Goal: Transaction & Acquisition: Complete application form

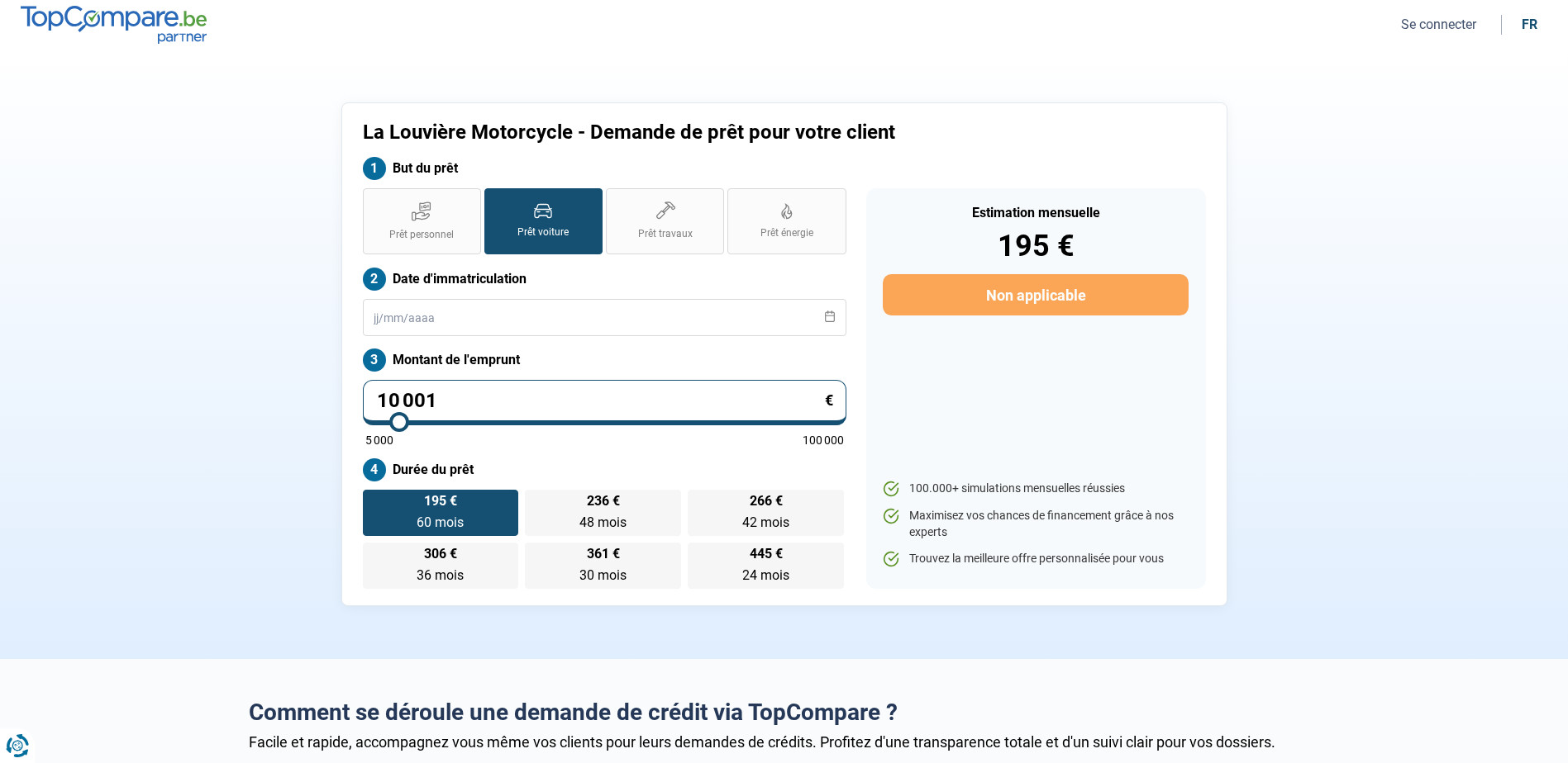
click at [1430, 23] on button "Se connecter" at bounding box center [1438, 24] width 85 height 17
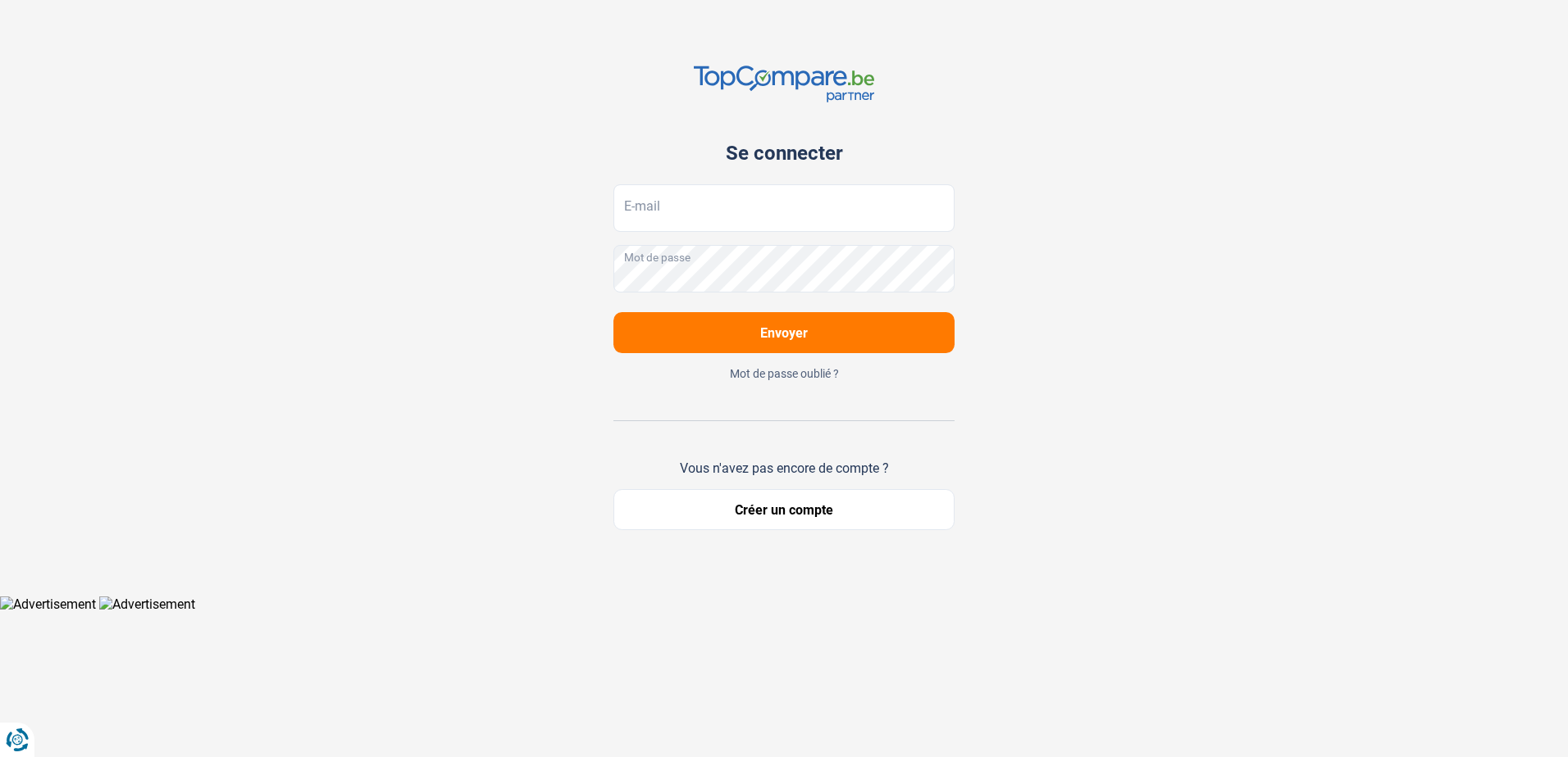
click at [771, 510] on button "Créer un compte" at bounding box center [784, 510] width 341 height 41
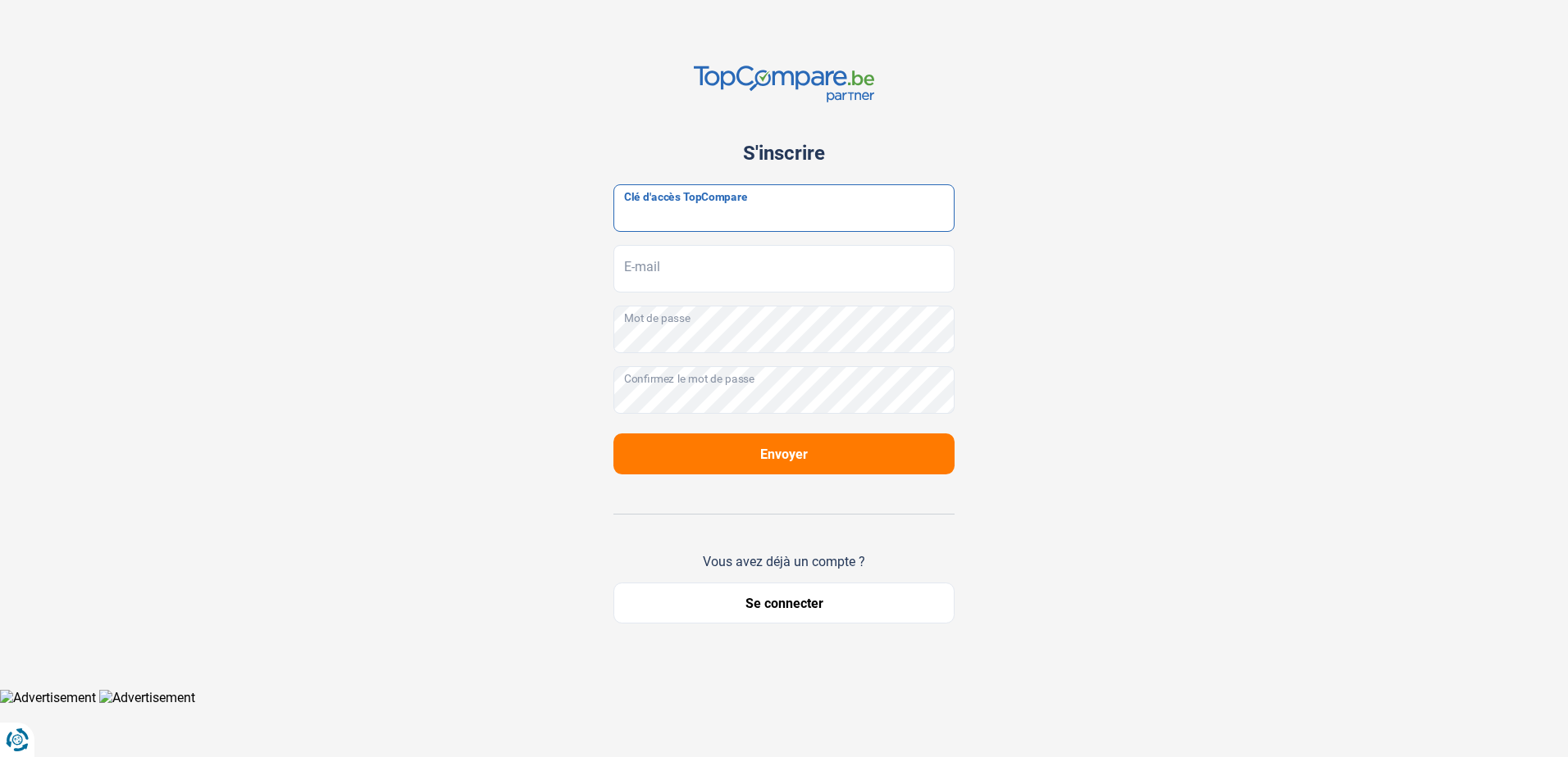
click at [731, 211] on input "Clé d'accès TopCompare" at bounding box center [784, 208] width 341 height 47
paste input "JrbfN@tcB24"
type input "JrbfN@tcB24"
click at [679, 273] on input "E-mail" at bounding box center [784, 268] width 341 height 47
type input "V"
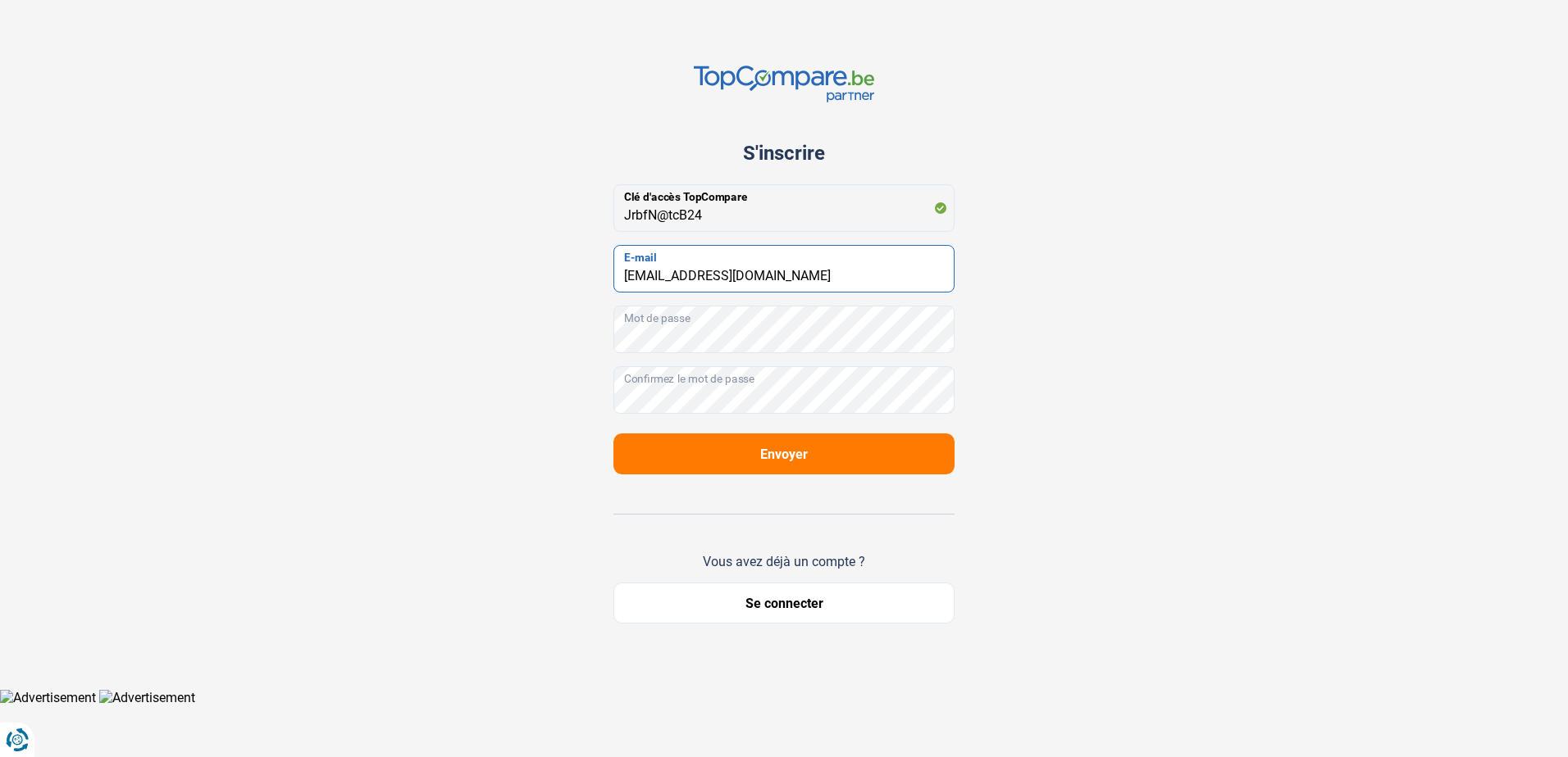
type input "[EMAIL_ADDRESS][DOMAIN_NAME]"
click at [750, 469] on button "Envoyer" at bounding box center [784, 455] width 341 height 41
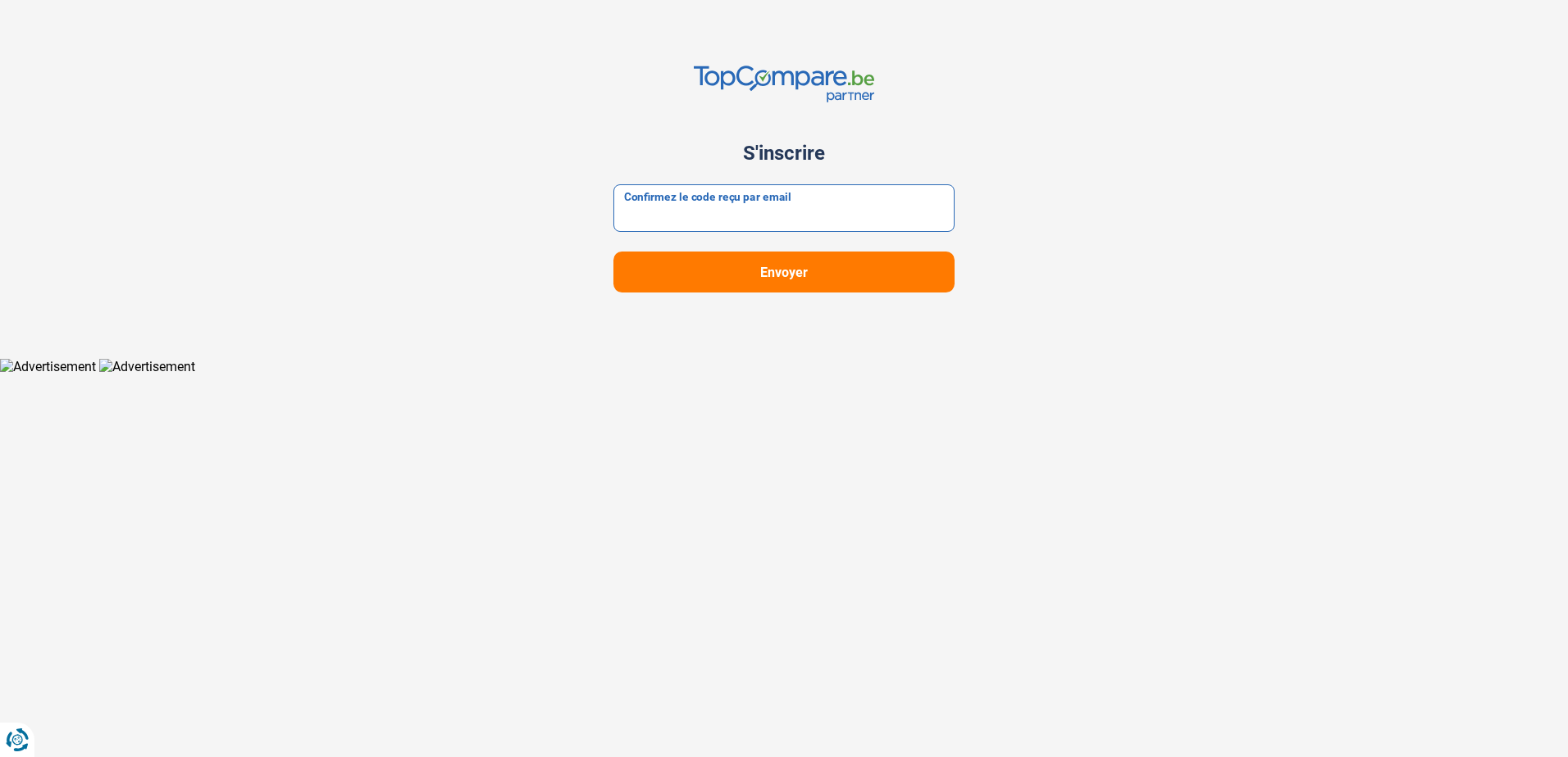
click at [732, 213] on input "Confirmez le code reçu par email" at bounding box center [784, 208] width 341 height 47
type input "885472"
click at [769, 263] on button "Envoyer" at bounding box center [784, 272] width 341 height 41
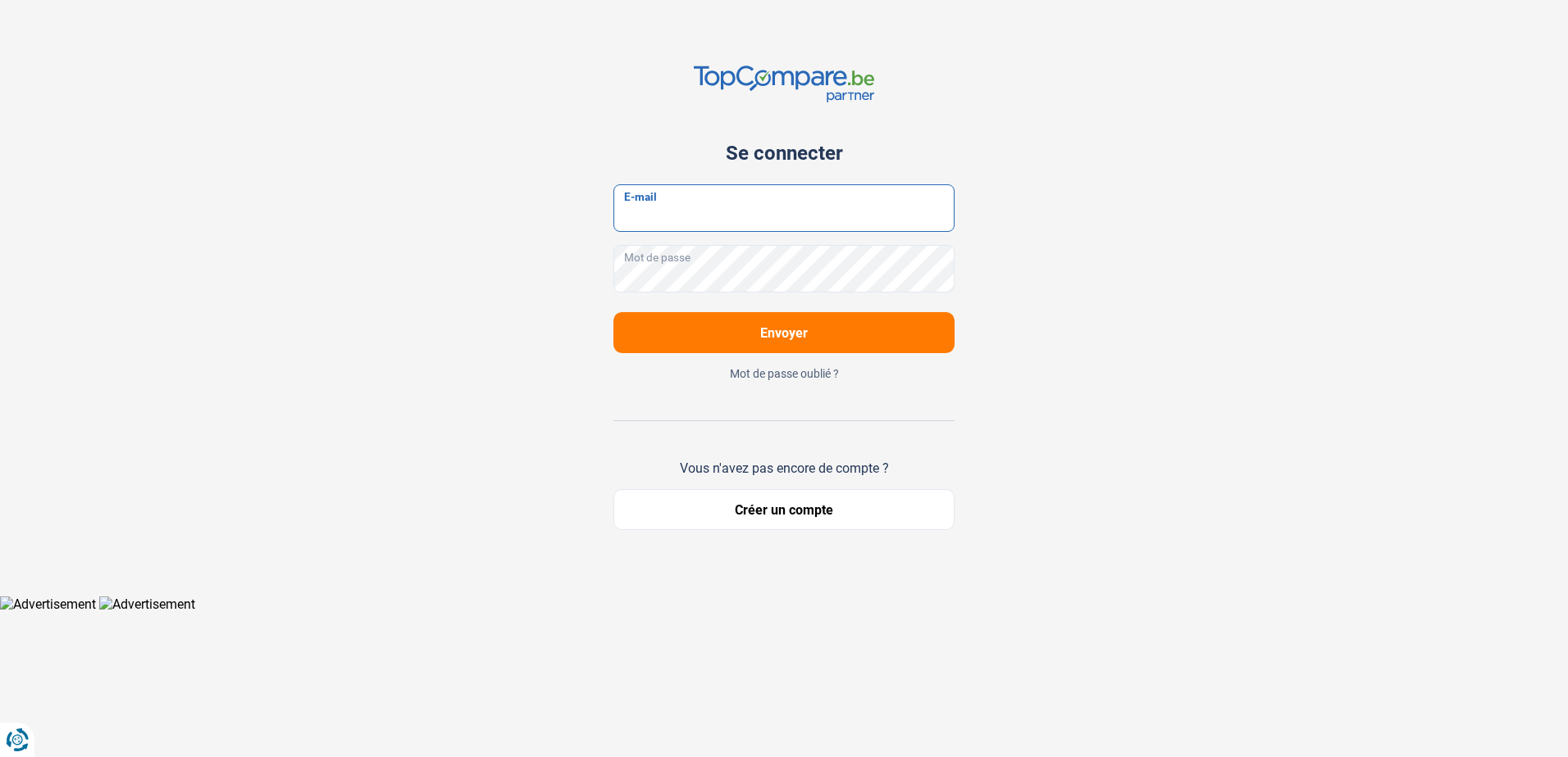
type input "[EMAIL_ADDRESS][DOMAIN_NAME]"
click at [787, 334] on span "Envoyer" at bounding box center [783, 333] width 47 height 15
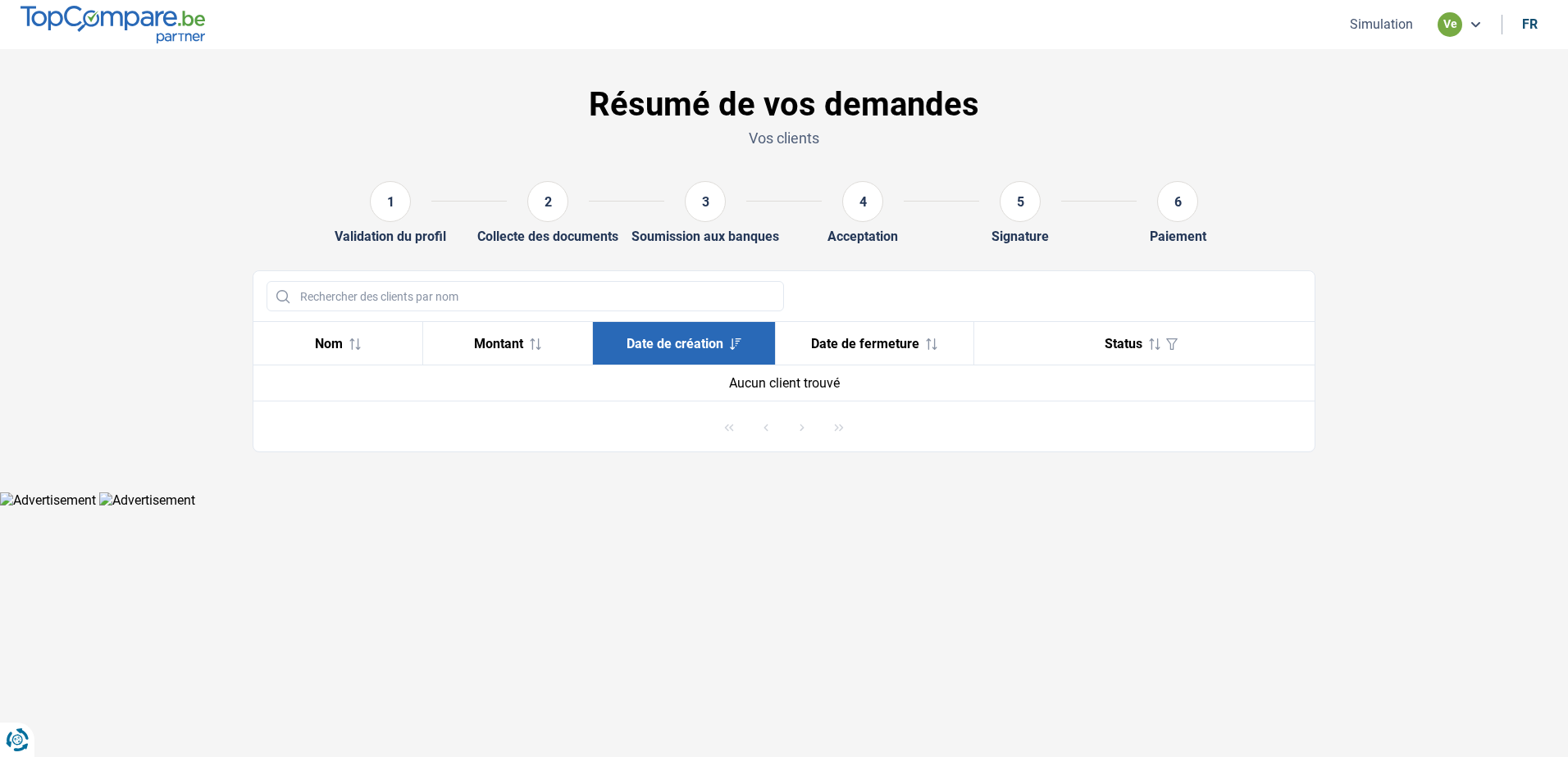
click at [1380, 21] on button "Simulation" at bounding box center [1381, 24] width 73 height 17
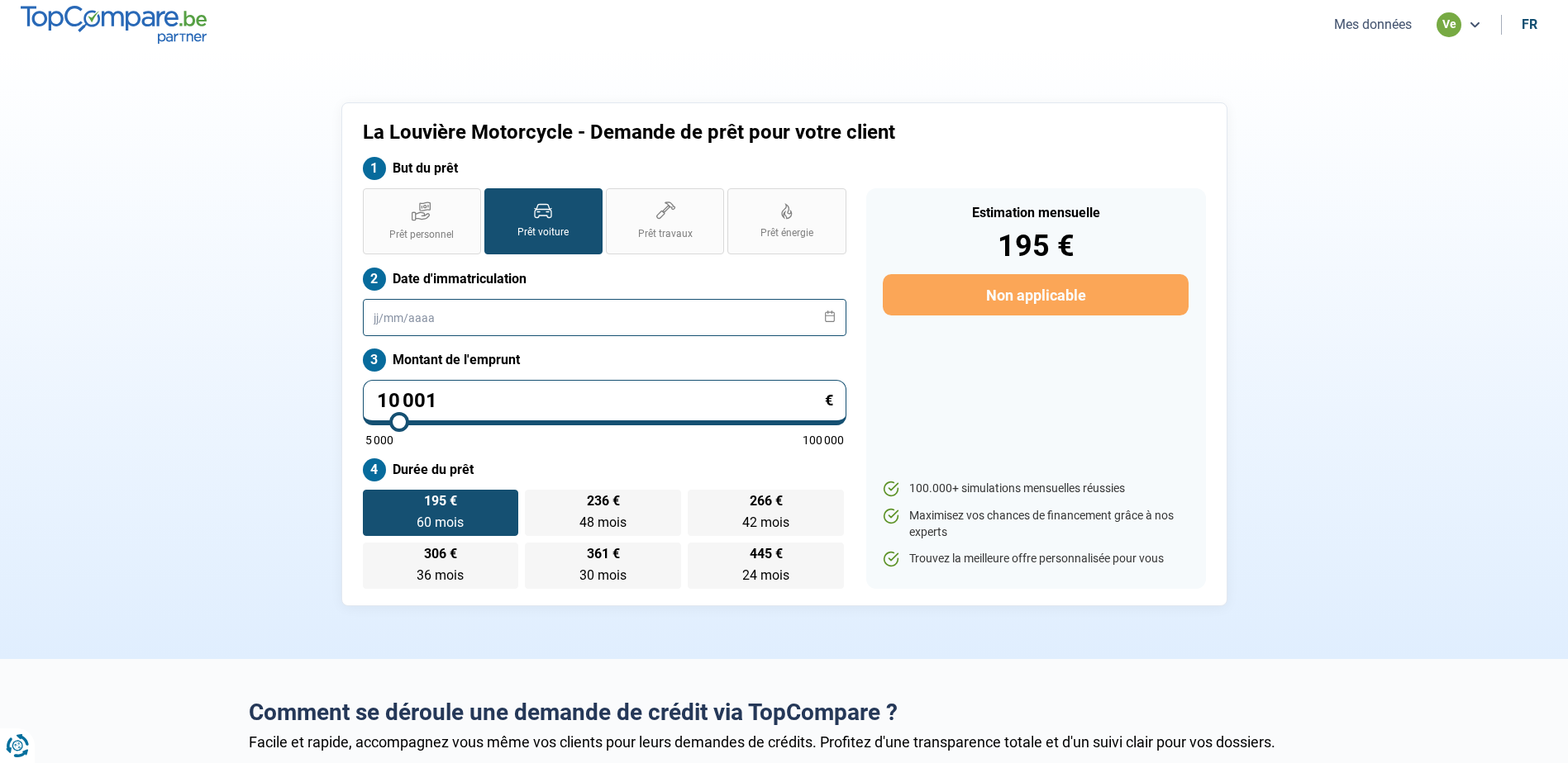
click at [499, 323] on input "text" at bounding box center [605, 317] width 483 height 37
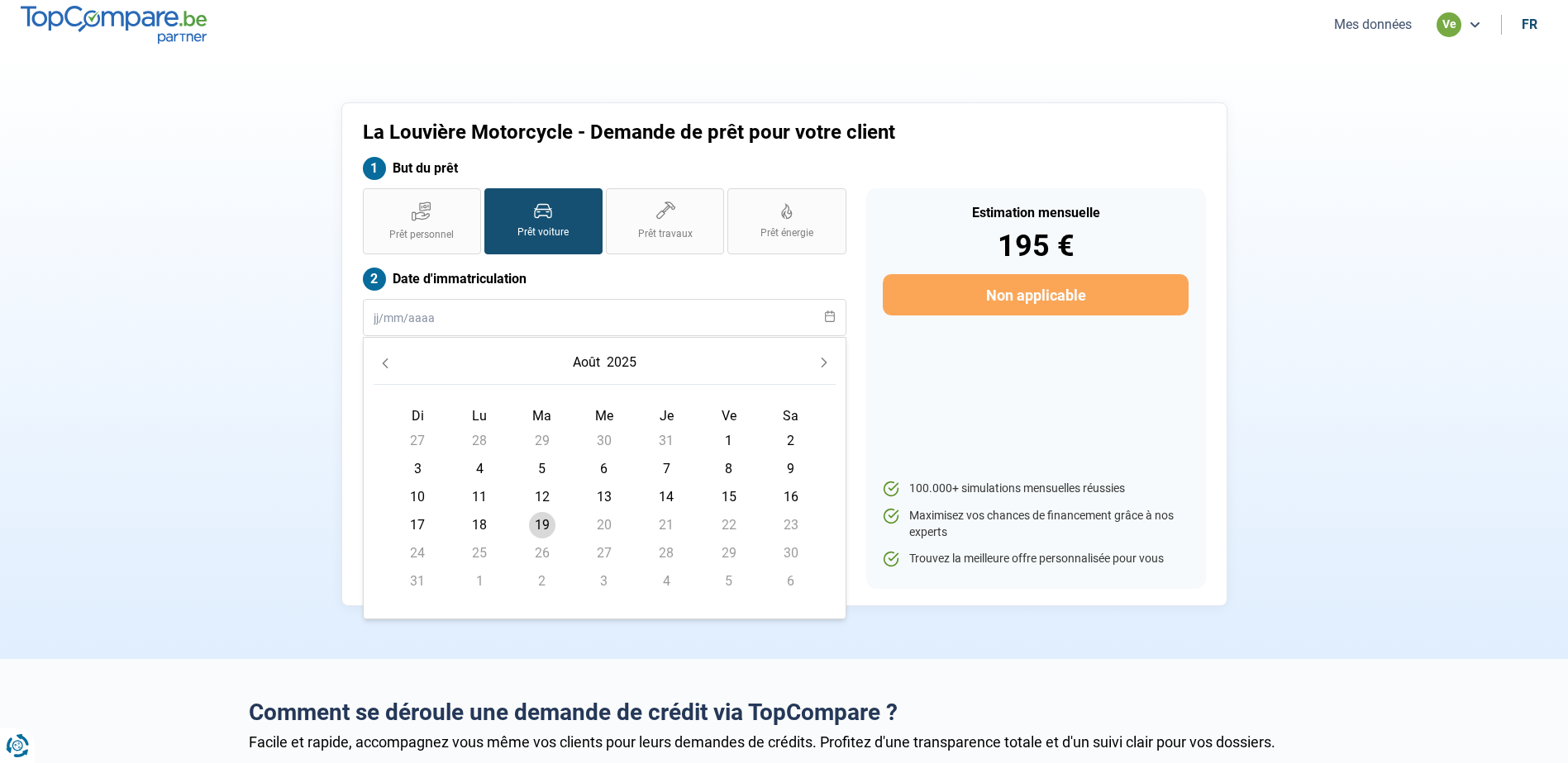
click at [541, 527] on span "19" at bounding box center [542, 525] width 27 height 27
type input "[DATE]"
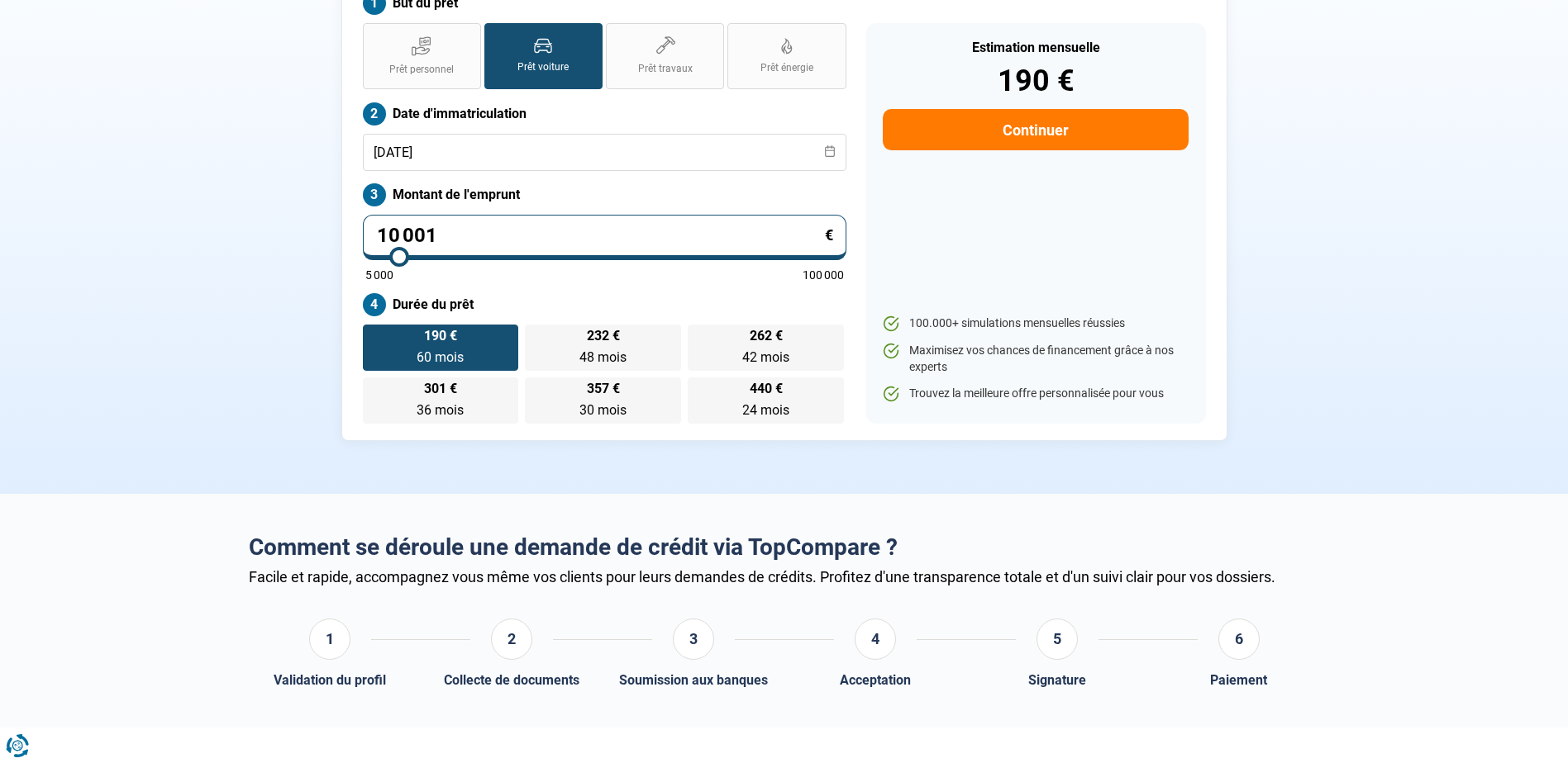
click at [1009, 120] on button "Continuer" at bounding box center [1035, 130] width 305 height 42
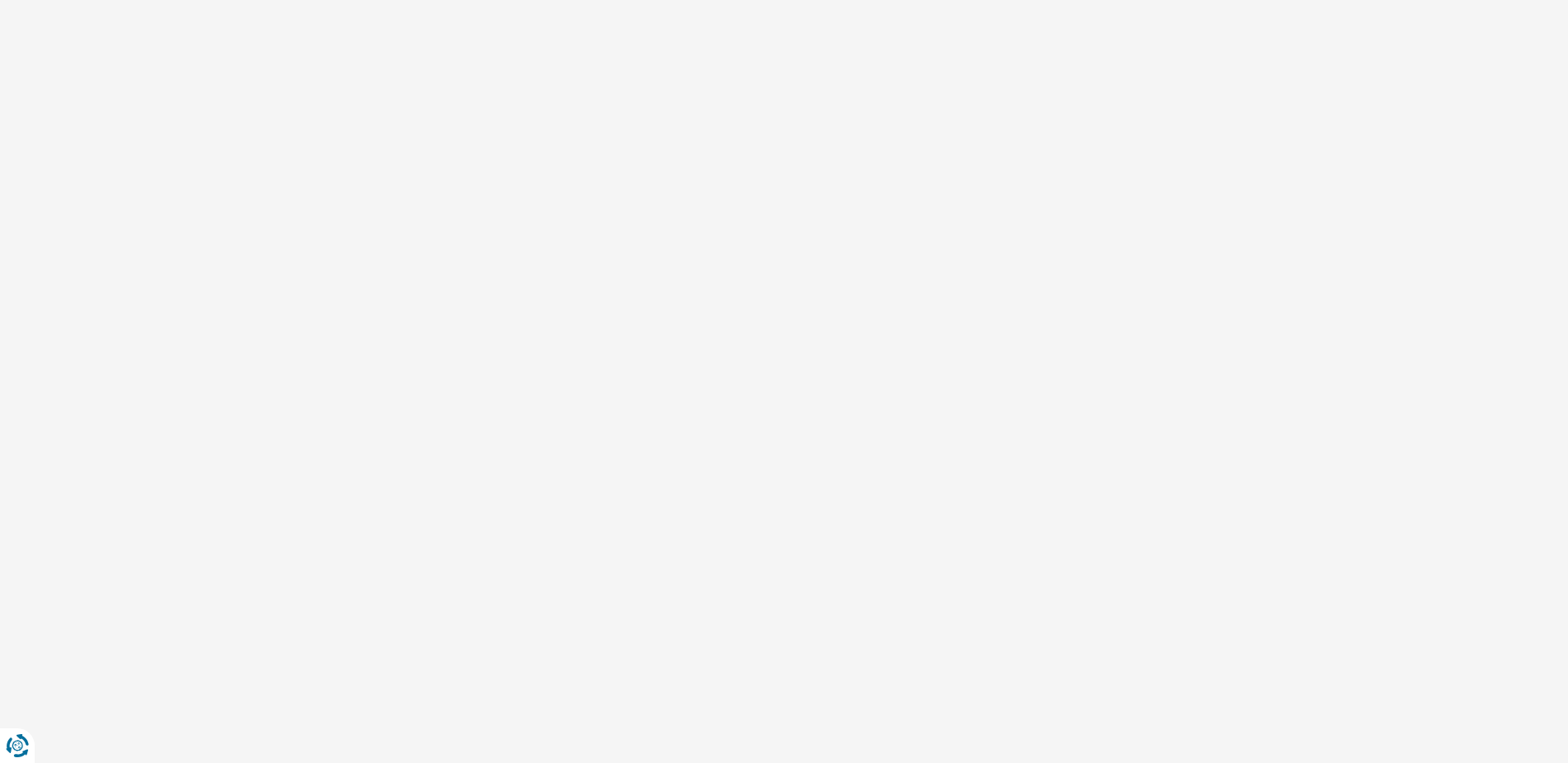
select select "32"
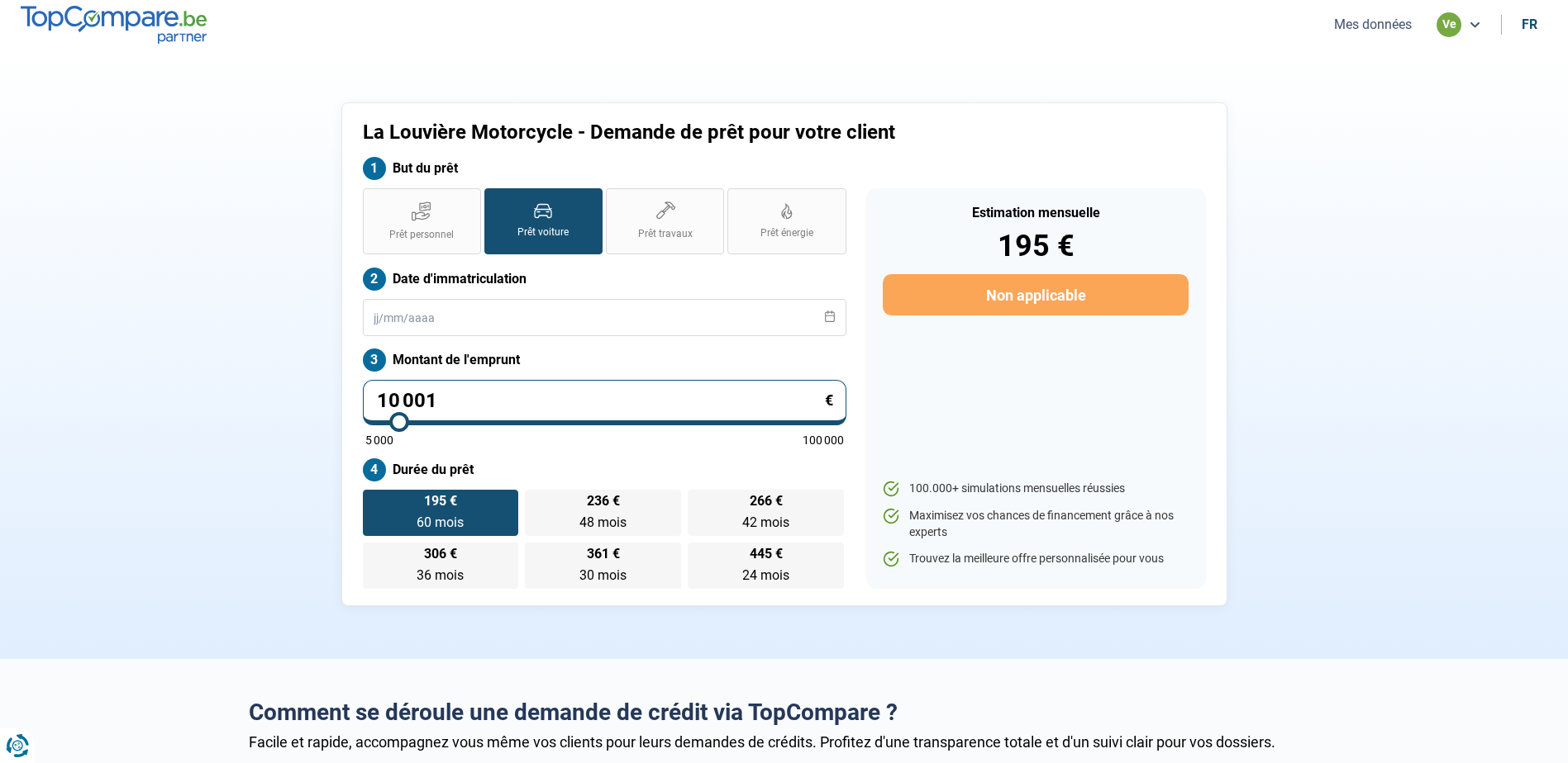
drag, startPoint x: 1548, startPoint y: 0, endPoint x: 1332, endPoint y: 185, distance: 284.4
click at [1332, 185] on section "La Louvière Motorcycle - Demande de prêt pour votre client But du prêt Prêt per…" at bounding box center [784, 354] width 1568 height 610
